Goal: Task Accomplishment & Management: Manage account settings

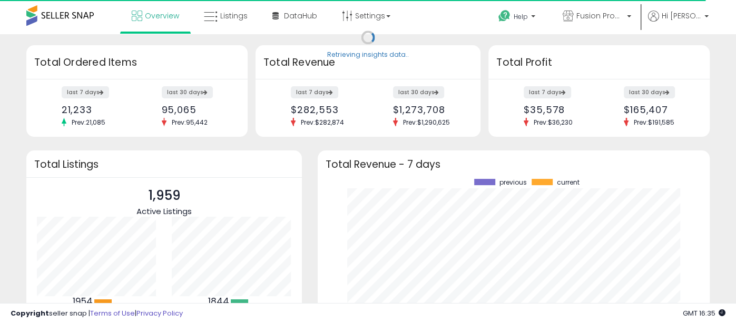
scroll to position [146, 370]
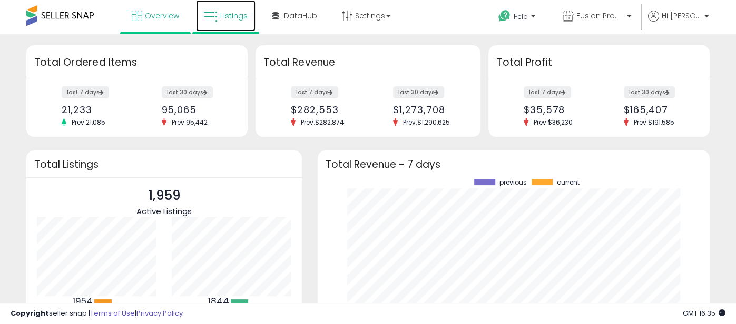
click at [231, 17] on span "Listings" at bounding box center [233, 16] width 27 height 11
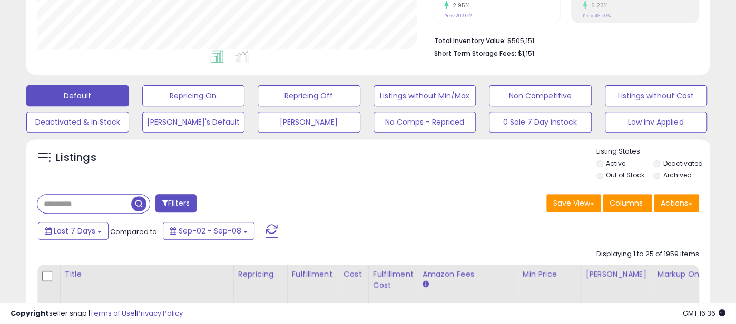
scroll to position [252, 0]
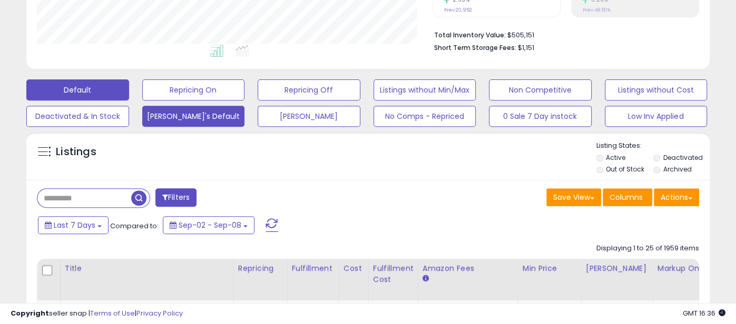
click at [223, 116] on button "[PERSON_NAME]'s Default" at bounding box center [193, 116] width 103 height 21
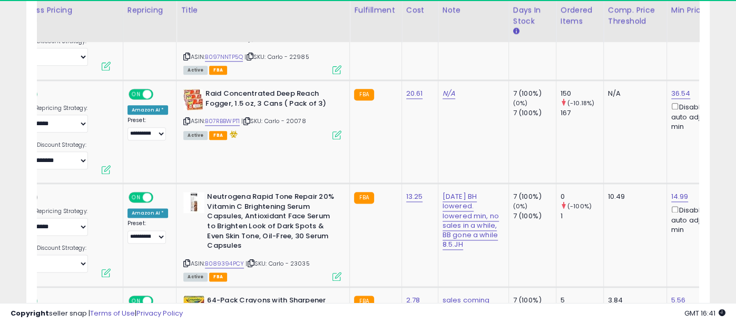
scroll to position [0, 174]
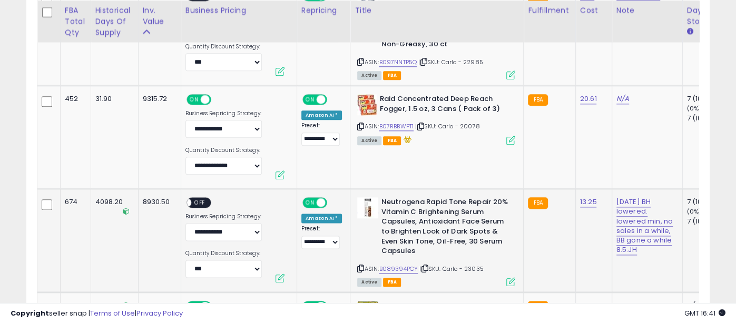
click at [164, 207] on div "8930.50" at bounding box center [158, 202] width 30 height 9
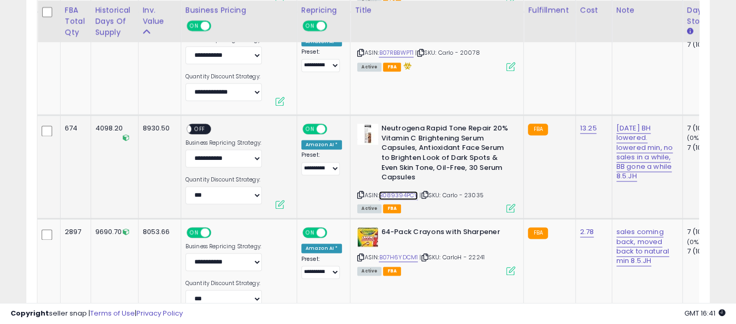
click at [386, 200] on link "B089394PCY" at bounding box center [398, 195] width 39 height 9
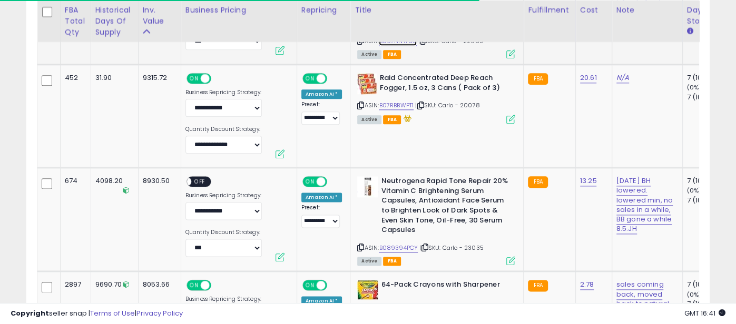
click at [396, 46] on link "B097NNTP5Q" at bounding box center [398, 41] width 38 height 9
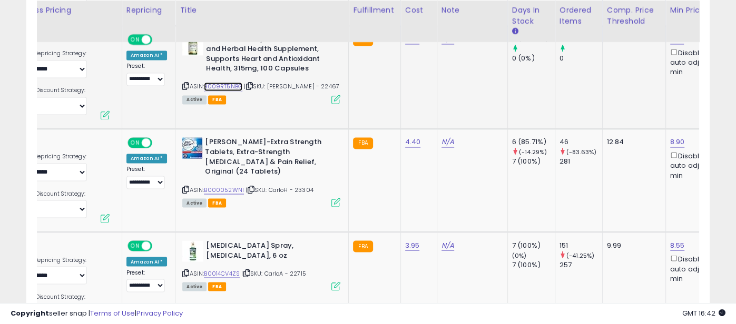
click at [229, 91] on link "B009RT5NBG" at bounding box center [223, 86] width 38 height 9
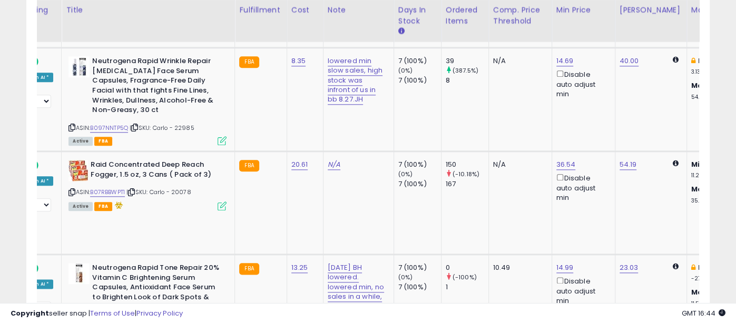
scroll to position [0, 324]
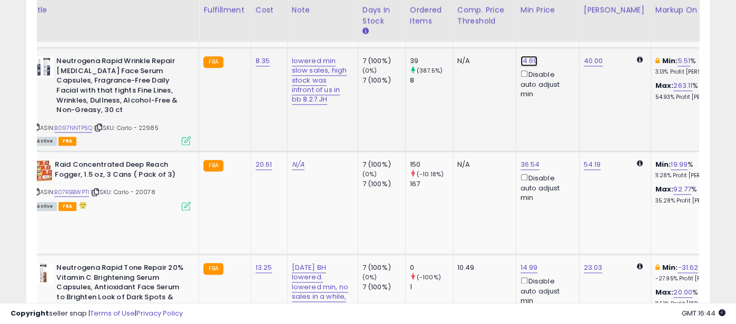
click at [520, 66] on link "14.69" at bounding box center [528, 61] width 17 height 11
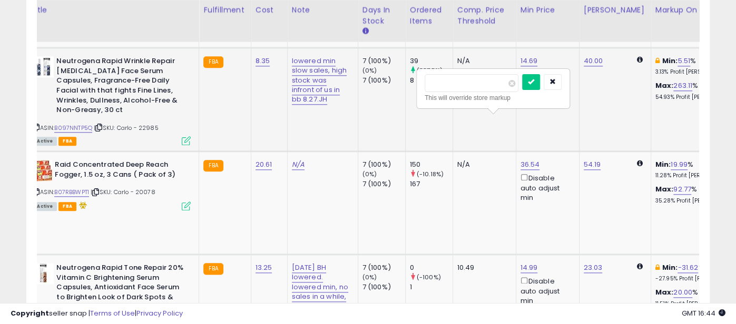
click at [509, 80] on input "*****" at bounding box center [472, 83] width 94 height 18
type input "*"
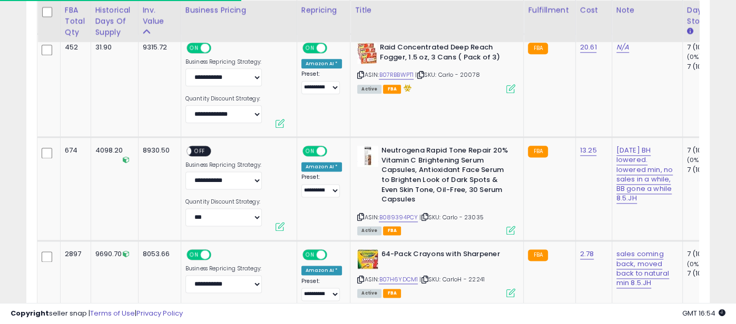
scroll to position [859, 0]
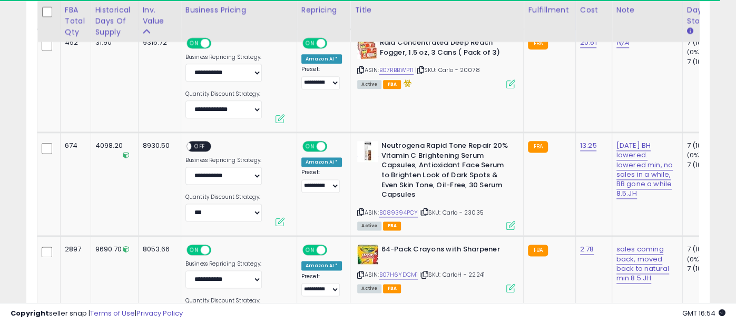
click at [357, 8] on icon at bounding box center [360, 6] width 7 height 6
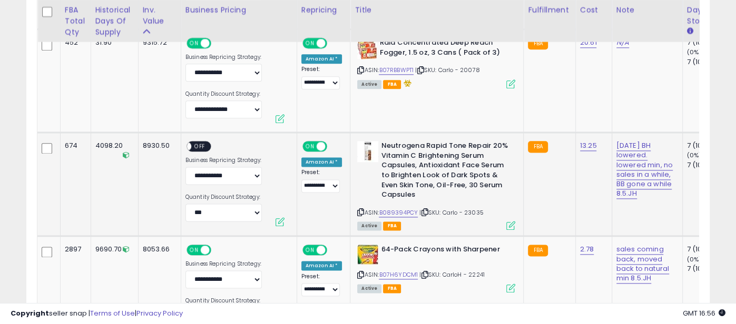
click at [357, 215] on icon at bounding box center [360, 213] width 7 height 6
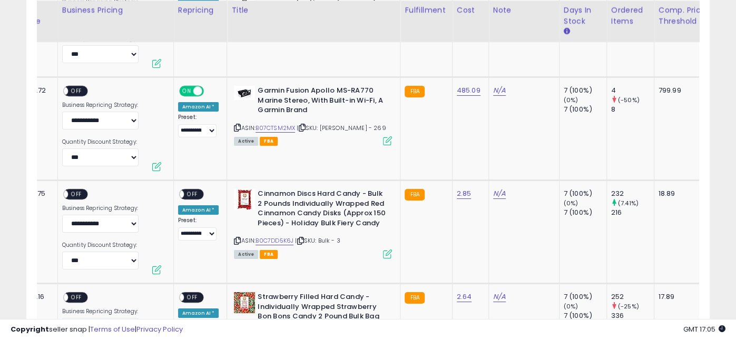
scroll to position [216, 396]
